Goal: Task Accomplishment & Management: Use online tool/utility

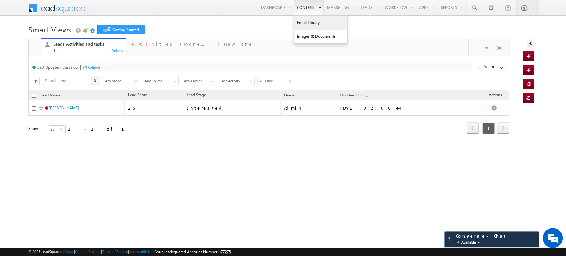
click at [306, 18] on link "Email Library" at bounding box center [321, 23] width 53 height 14
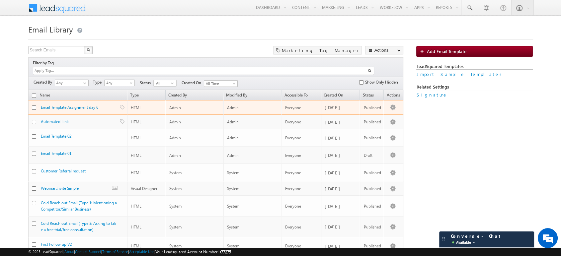
click at [86, 104] on div "Email Template Assignment day 6" at bounding box center [75, 108] width 69 height 9
click at [92, 105] on link "Email Template Assignment day 6" at bounding box center [69, 107] width 57 height 5
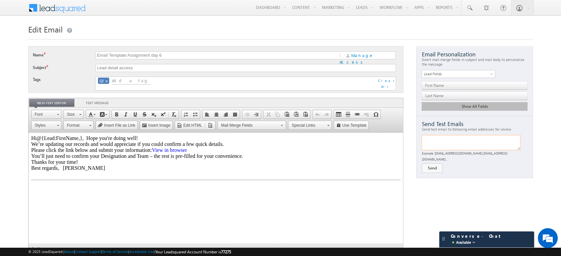
click at [461, 143] on textarea at bounding box center [470, 142] width 99 height 15
click at [423, 164] on button "Send" at bounding box center [431, 168] width 21 height 9
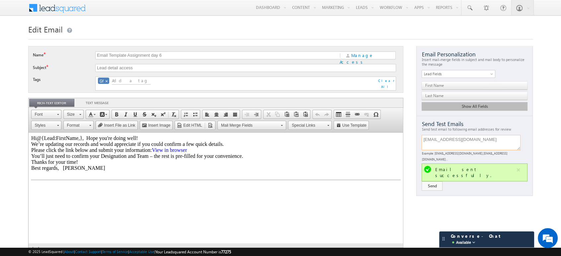
click at [476, 143] on textarea "[EMAIL_ADDRESS][DOMAIN_NAME]" at bounding box center [470, 142] width 99 height 15
click at [490, 140] on textarea "1dt20cs152" at bounding box center [470, 142] width 99 height 15
click at [436, 182] on button "Send" at bounding box center [431, 186] width 21 height 9
type textarea "[EMAIL_ADDRESS][DOMAIN_NAME]"
click at [491, 139] on textarea "[EMAIL_ADDRESS][DOMAIN_NAME]" at bounding box center [470, 142] width 99 height 15
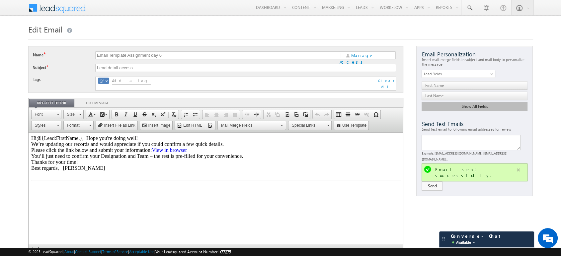
click at [518, 166] on button "button" at bounding box center [518, 170] width 8 height 8
